Goal: Information Seeking & Learning: Learn about a topic

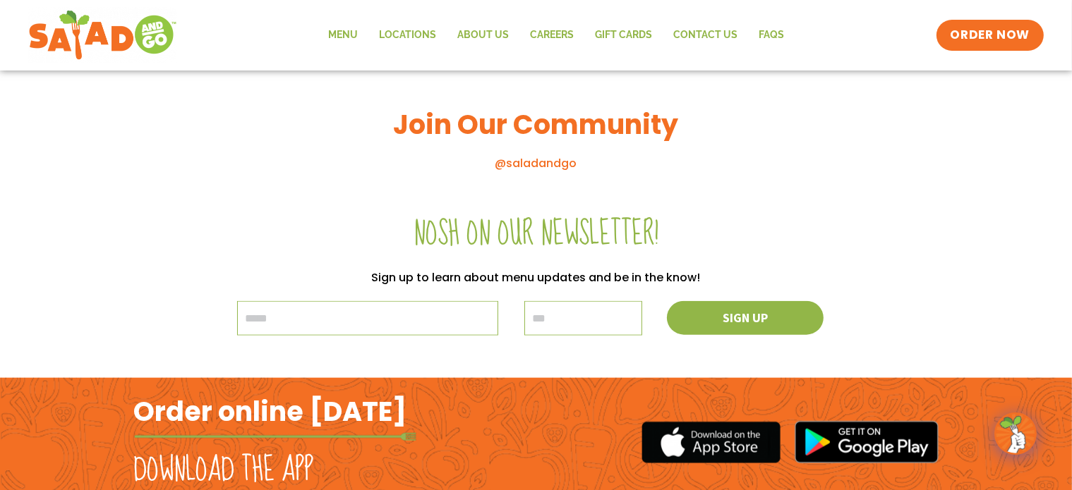
scroll to position [1665, 0]
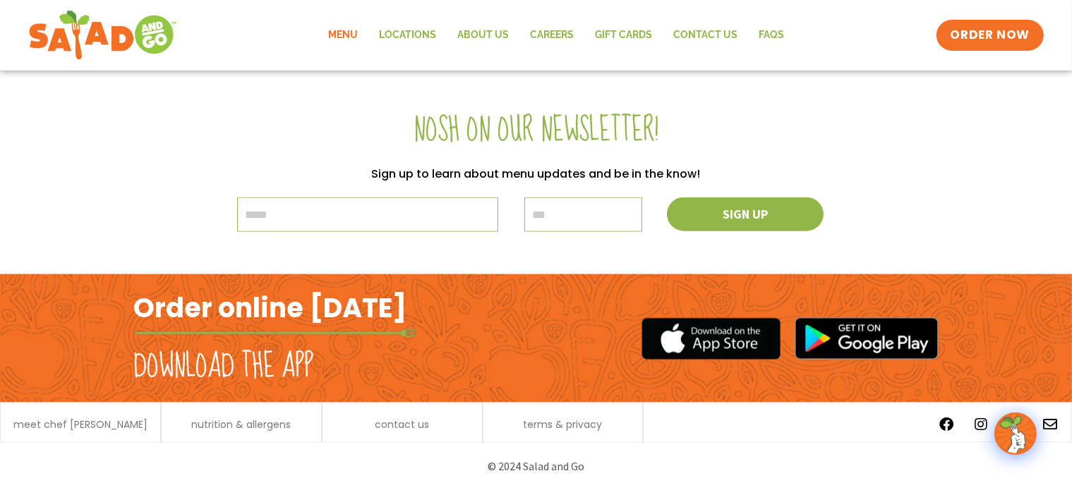
click at [332, 37] on link "Menu" at bounding box center [343, 35] width 51 height 32
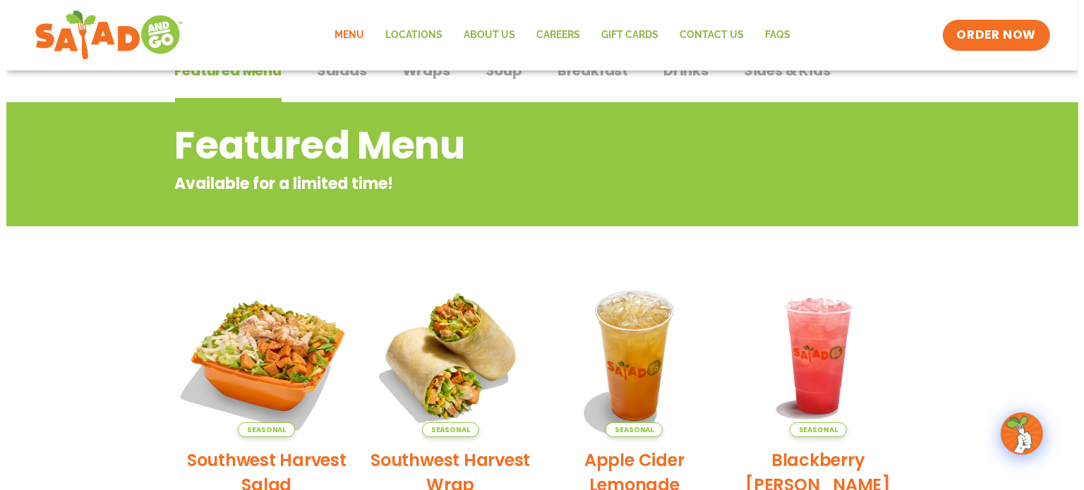
scroll to position [212, 0]
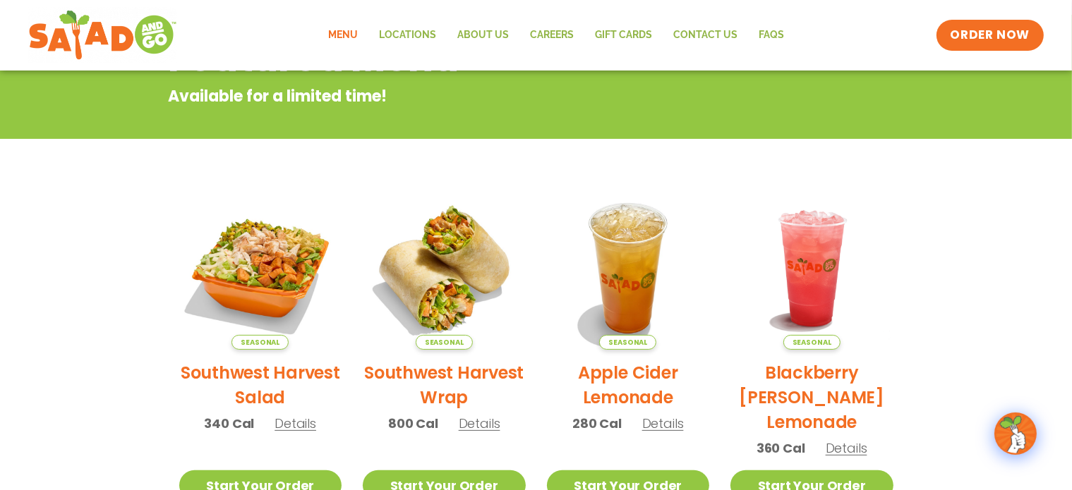
click at [248, 372] on h2 "Southwest Harvest Salad" at bounding box center [260, 385] width 163 height 49
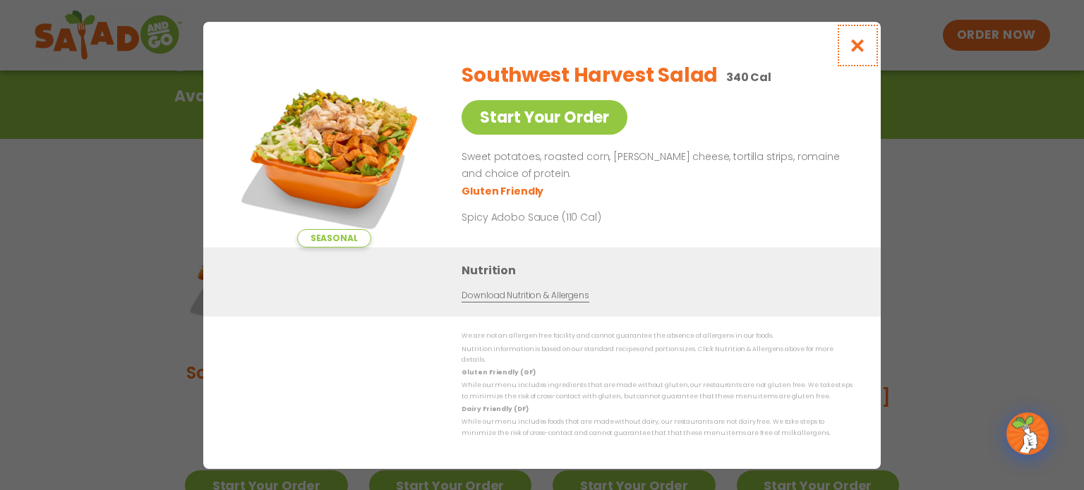
click at [856, 47] on icon "Close modal" at bounding box center [858, 45] width 18 height 15
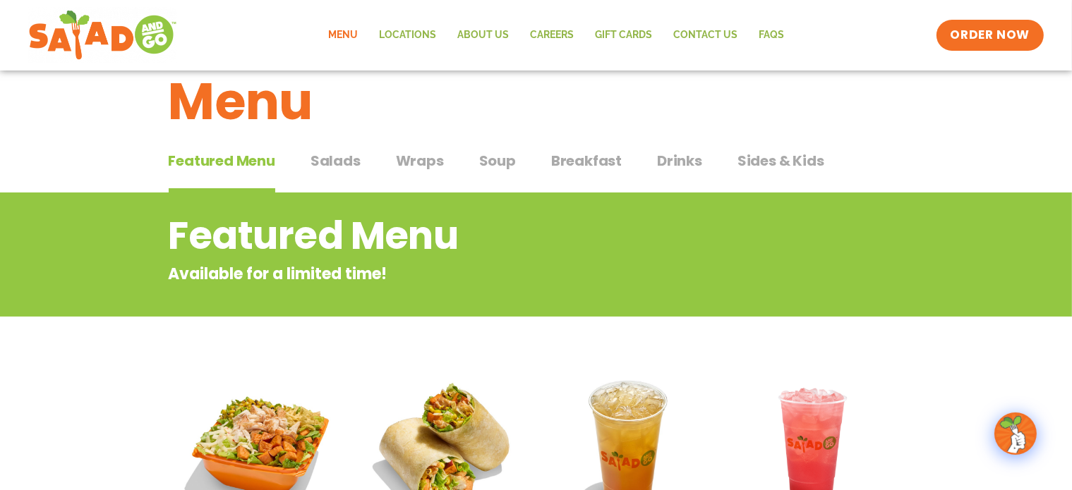
scroll to position [0, 0]
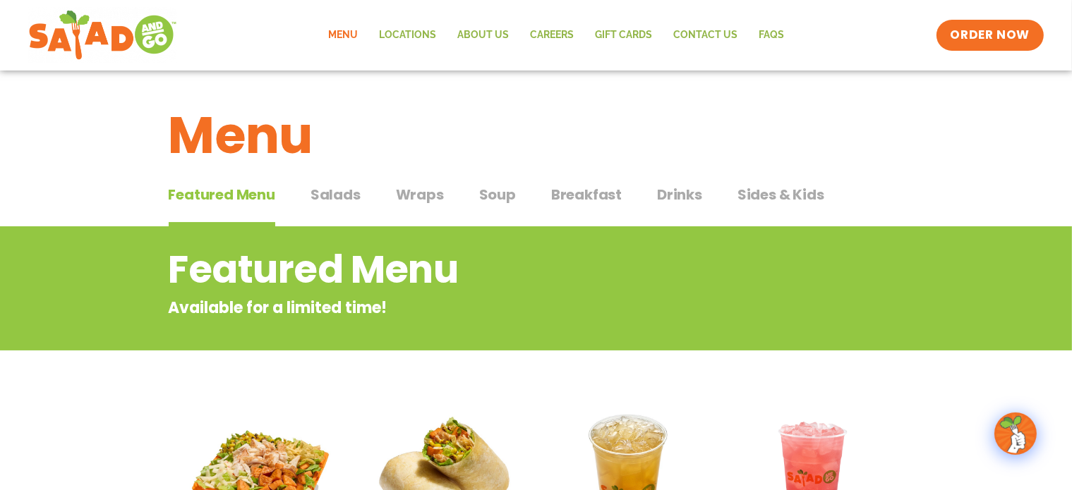
click at [311, 195] on span "Salads" at bounding box center [336, 194] width 50 height 21
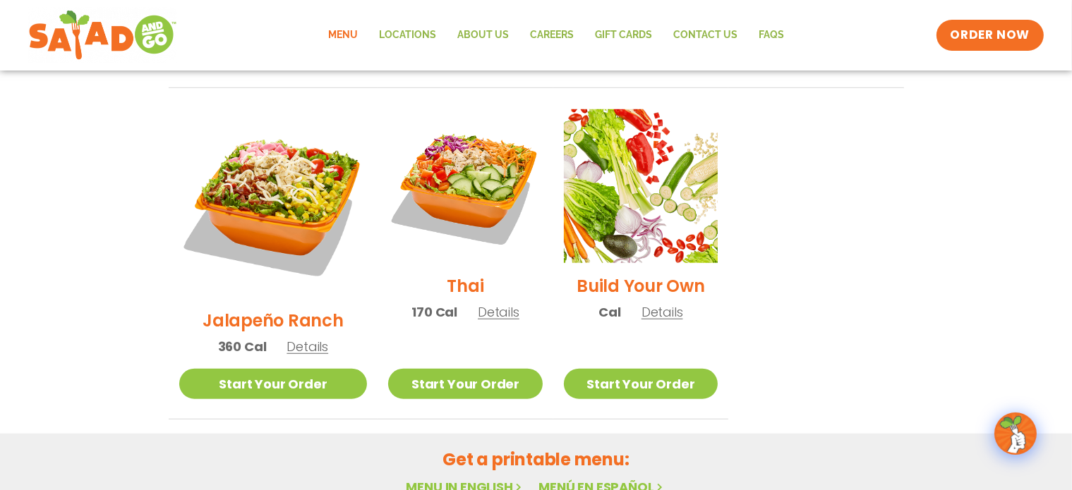
scroll to position [1129, 0]
